Goal: Find specific page/section: Find specific page/section

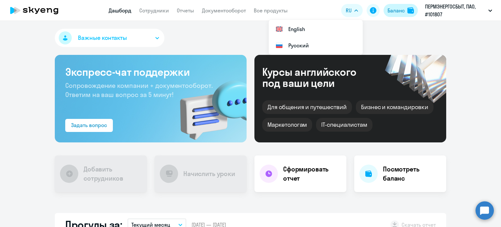
click at [386, 12] on div "Баланс" at bounding box center [395, 11] width 18 height 8
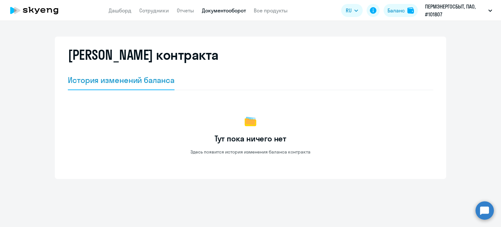
click at [238, 12] on link "Документооборот" at bounding box center [224, 10] width 44 height 7
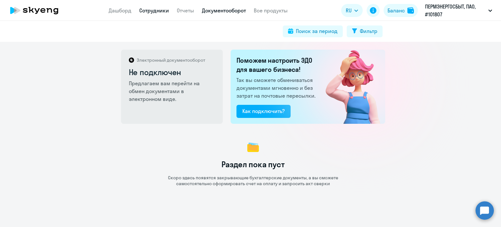
click at [157, 12] on link "Сотрудники" at bounding box center [154, 10] width 30 height 7
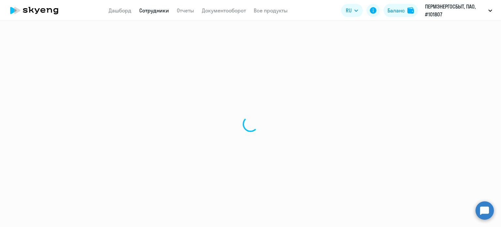
select select "30"
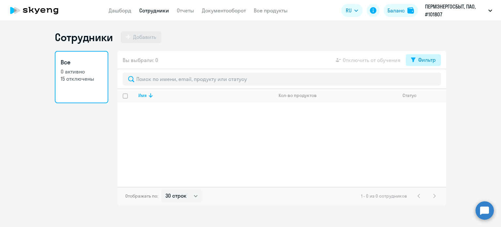
click at [422, 59] on div "Фильтр" at bounding box center [427, 60] width 18 height 8
click at [430, 79] on span at bounding box center [430, 81] width 11 height 7
click at [425, 81] on input "checkbox" at bounding box center [424, 81] width 0 height 0
checkbox input "true"
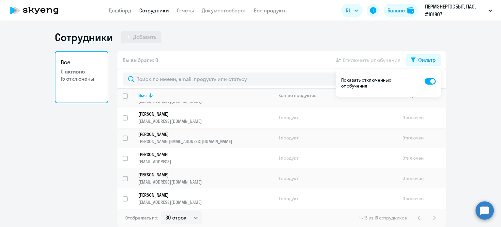
scroll to position [201, 0]
click at [228, 9] on link "Документооборот" at bounding box center [224, 10] width 44 height 7
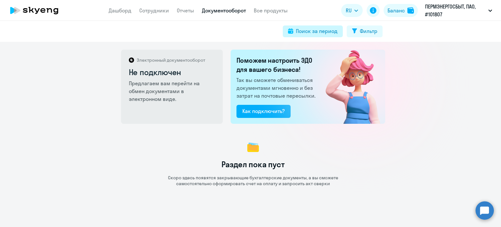
click at [311, 32] on div "Поиск за период" at bounding box center [317, 31] width 42 height 8
select select "all"
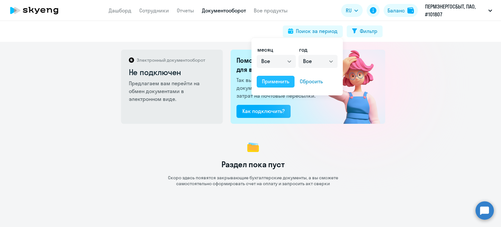
click at [282, 82] on div "Применить" at bounding box center [275, 81] width 27 height 8
